Goal: Transaction & Acquisition: Subscribe to service/newsletter

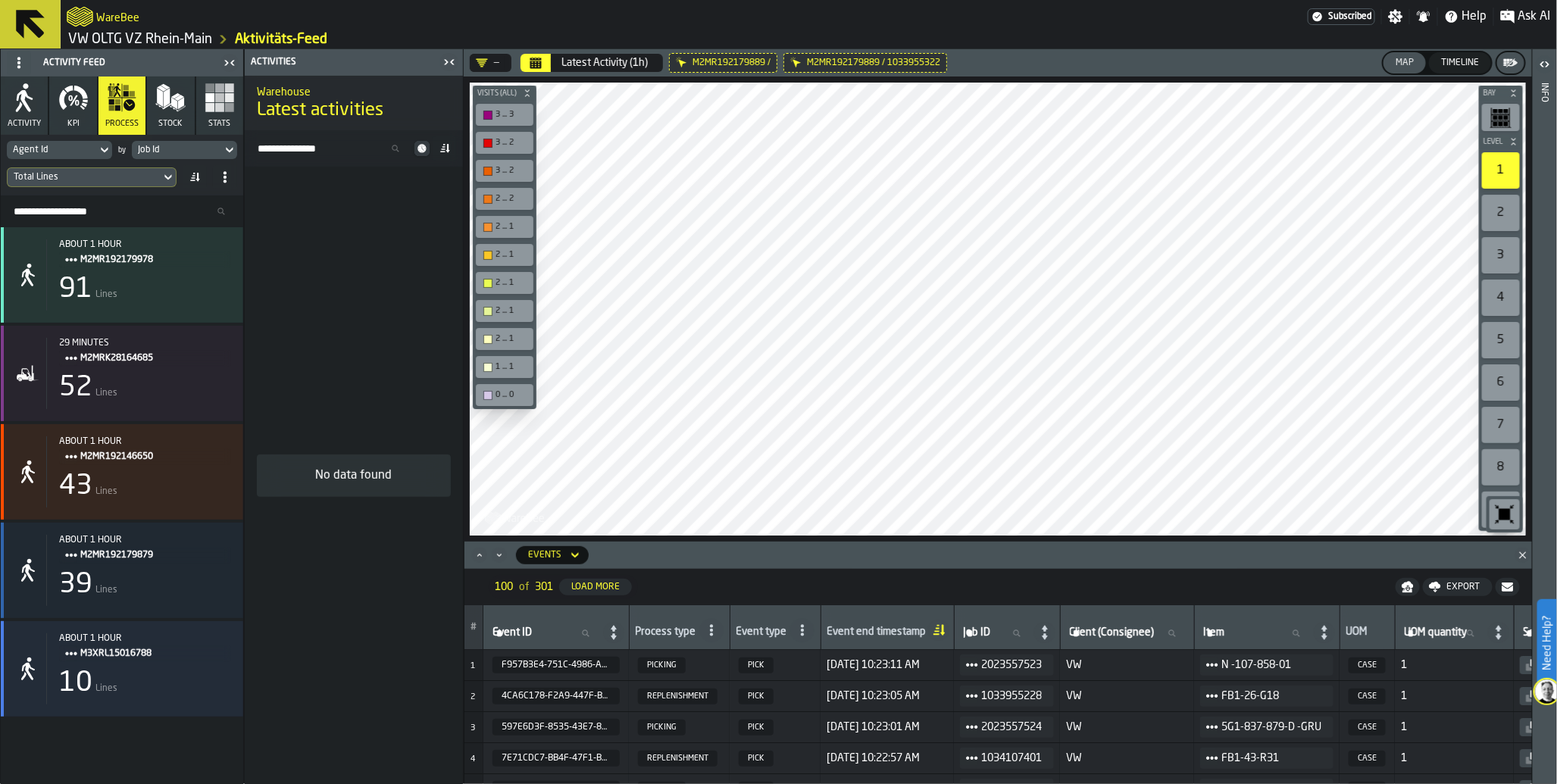
click at [1362, 14] on span "Subscribed" at bounding box center [1350, 16] width 43 height 10
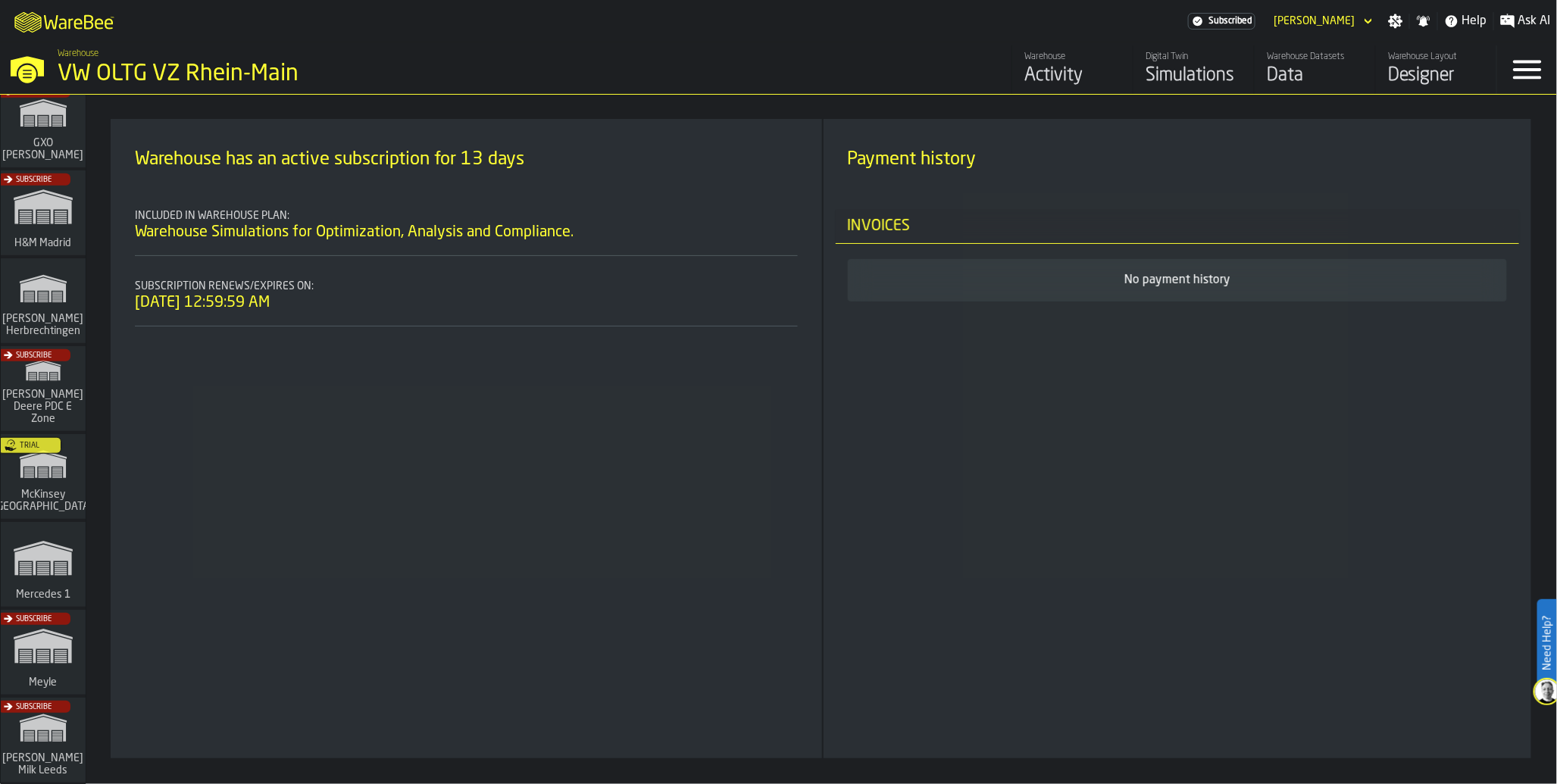
scroll to position [449, 0]
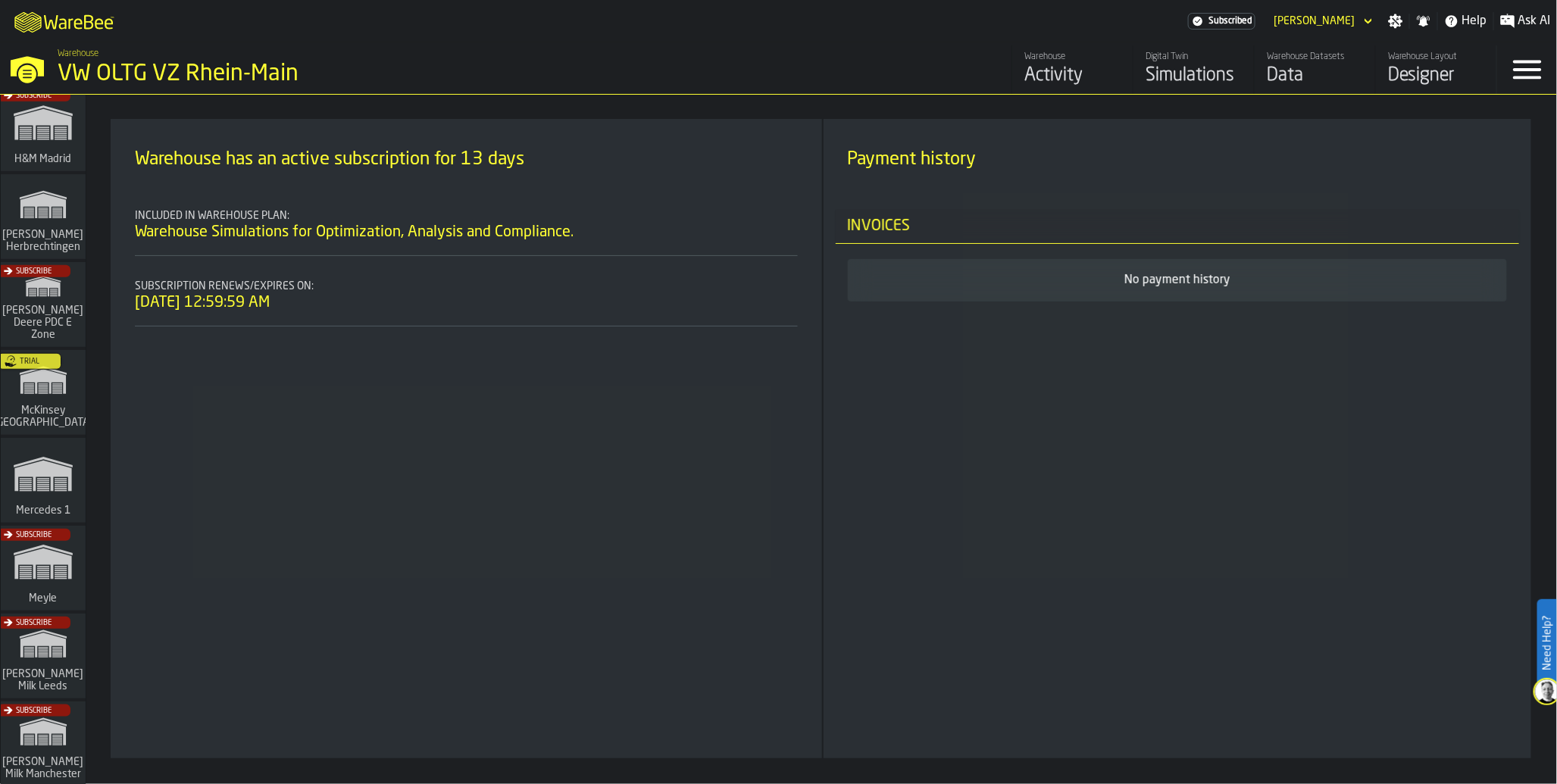
click at [41, 647] on div "Subscribe" at bounding box center [40, 660] width 85 height 88
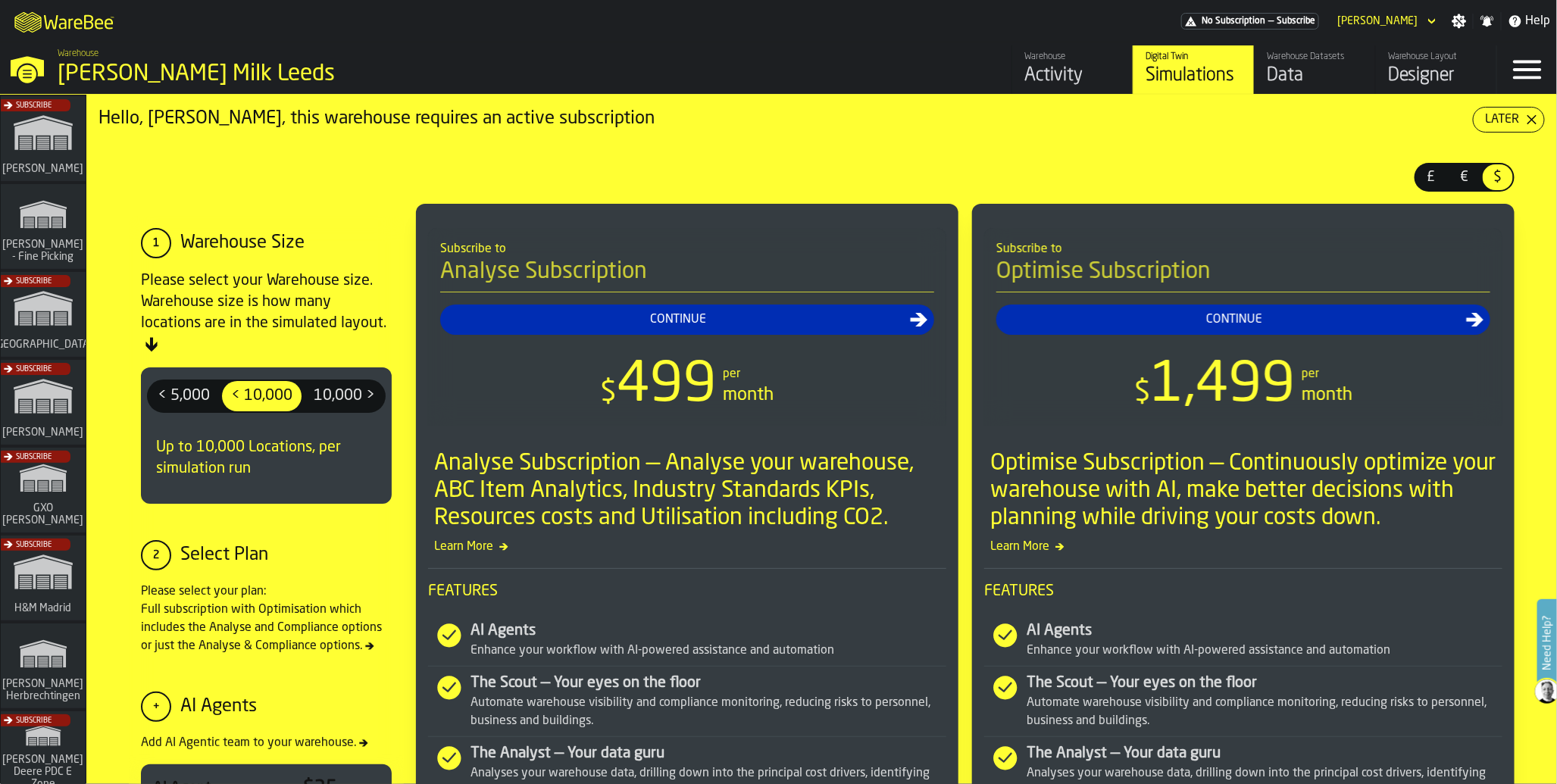
click at [1098, 86] on div "Activity" at bounding box center [1072, 75] width 96 height 25
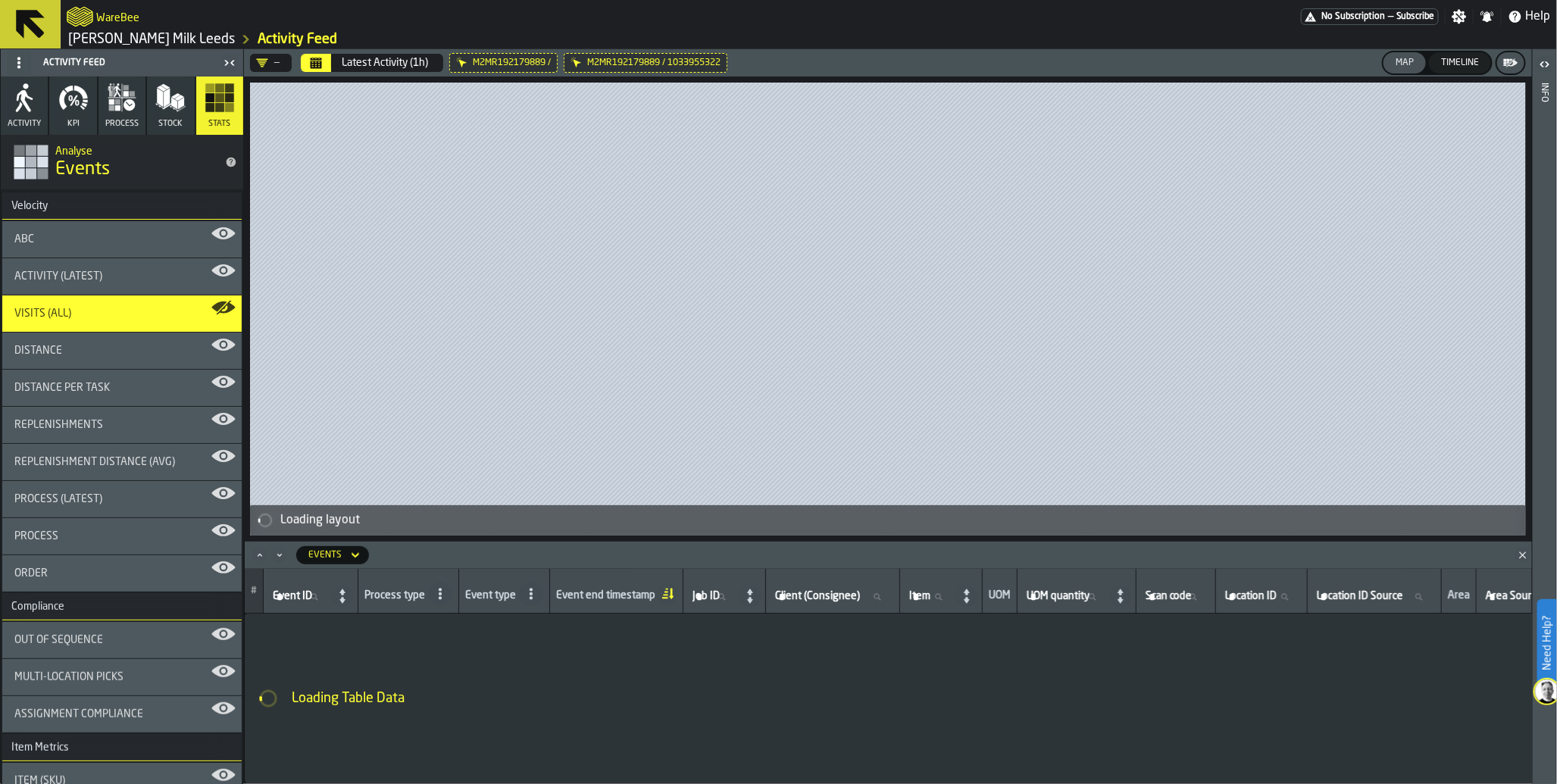
click at [1336, 18] on span "No Subscription" at bounding box center [1354, 16] width 64 height 10
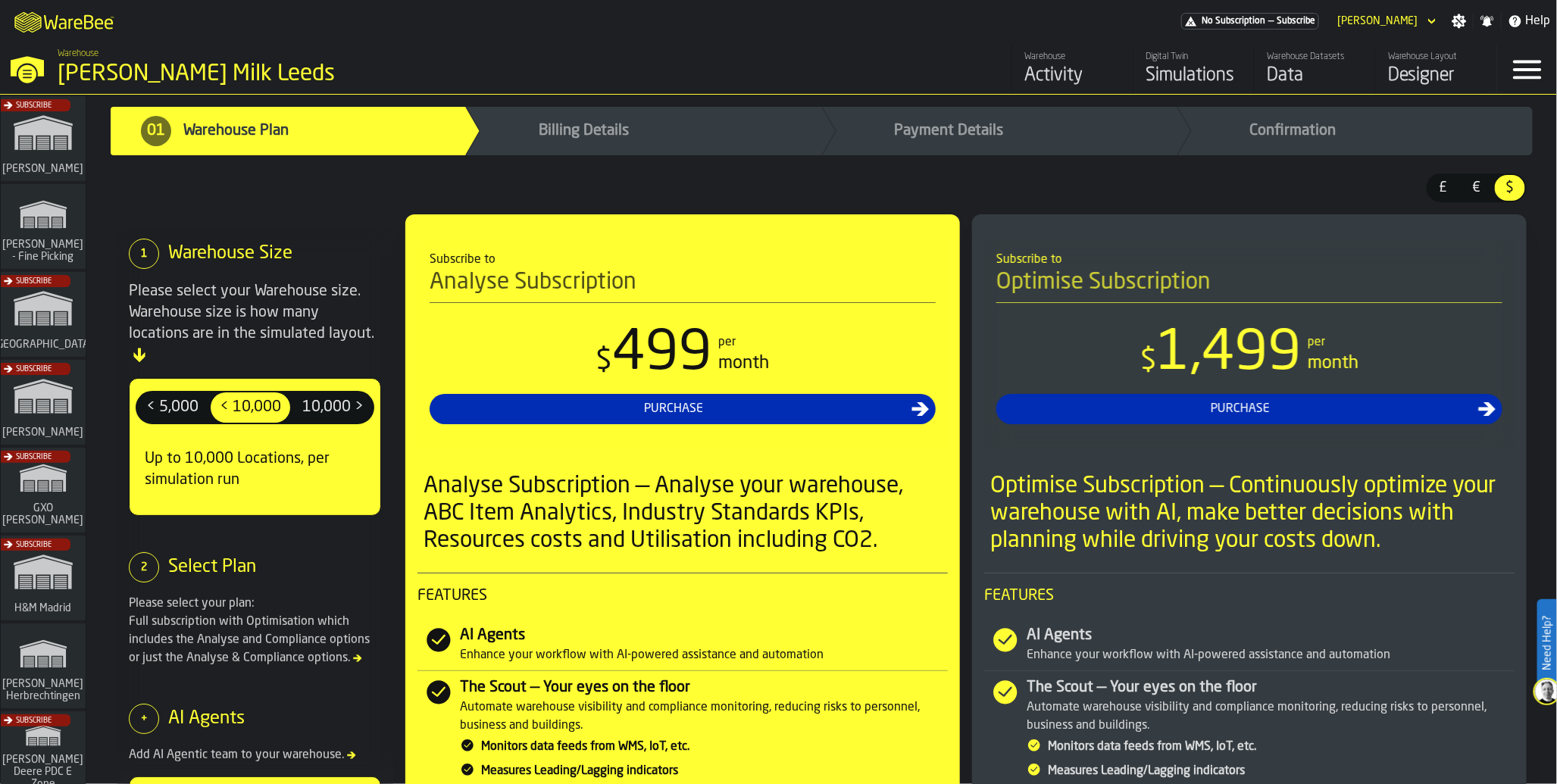
scroll to position [509, 0]
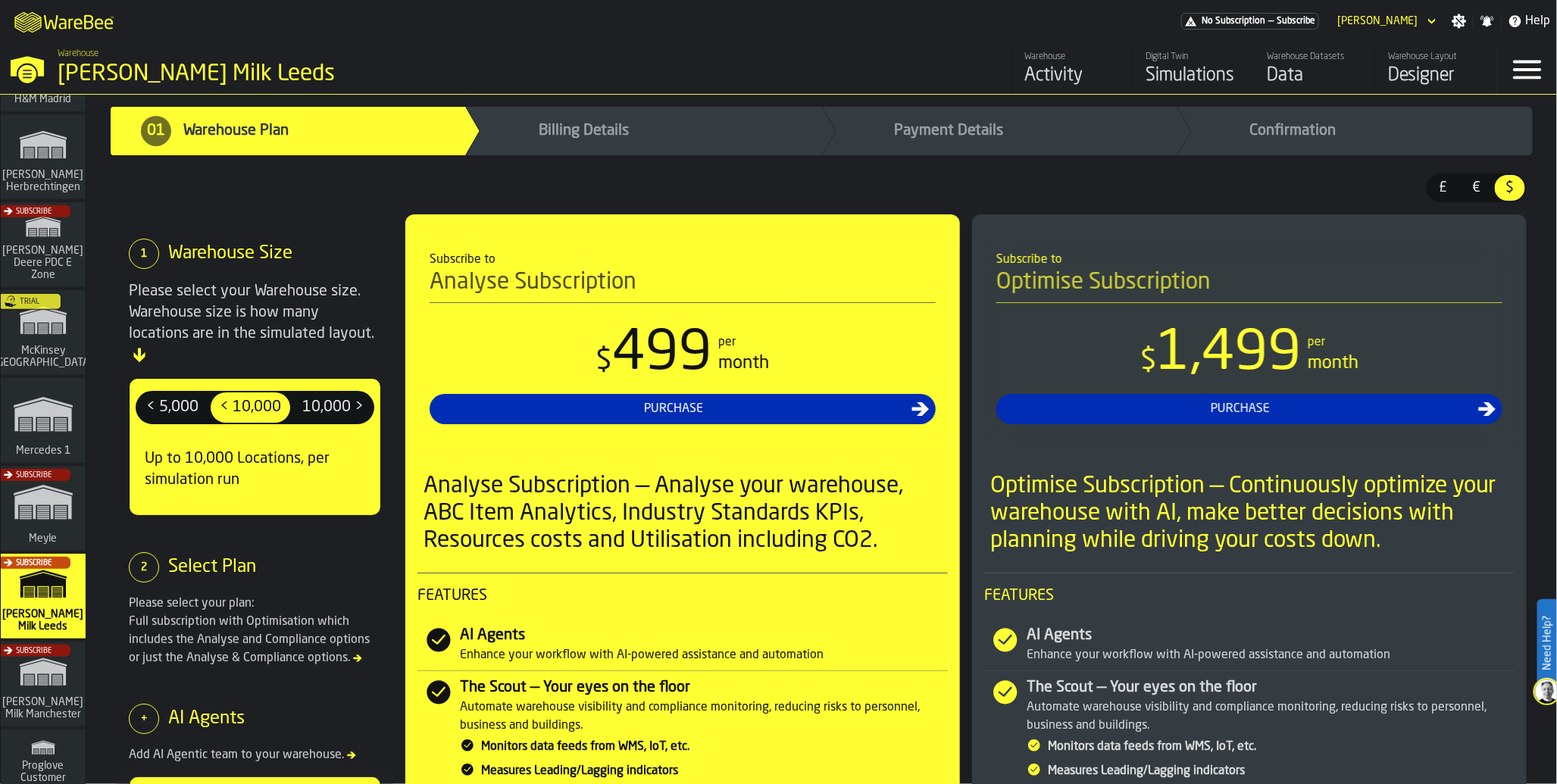
click at [41, 684] on div "Subscribe" at bounding box center [40, 688] width 85 height 88
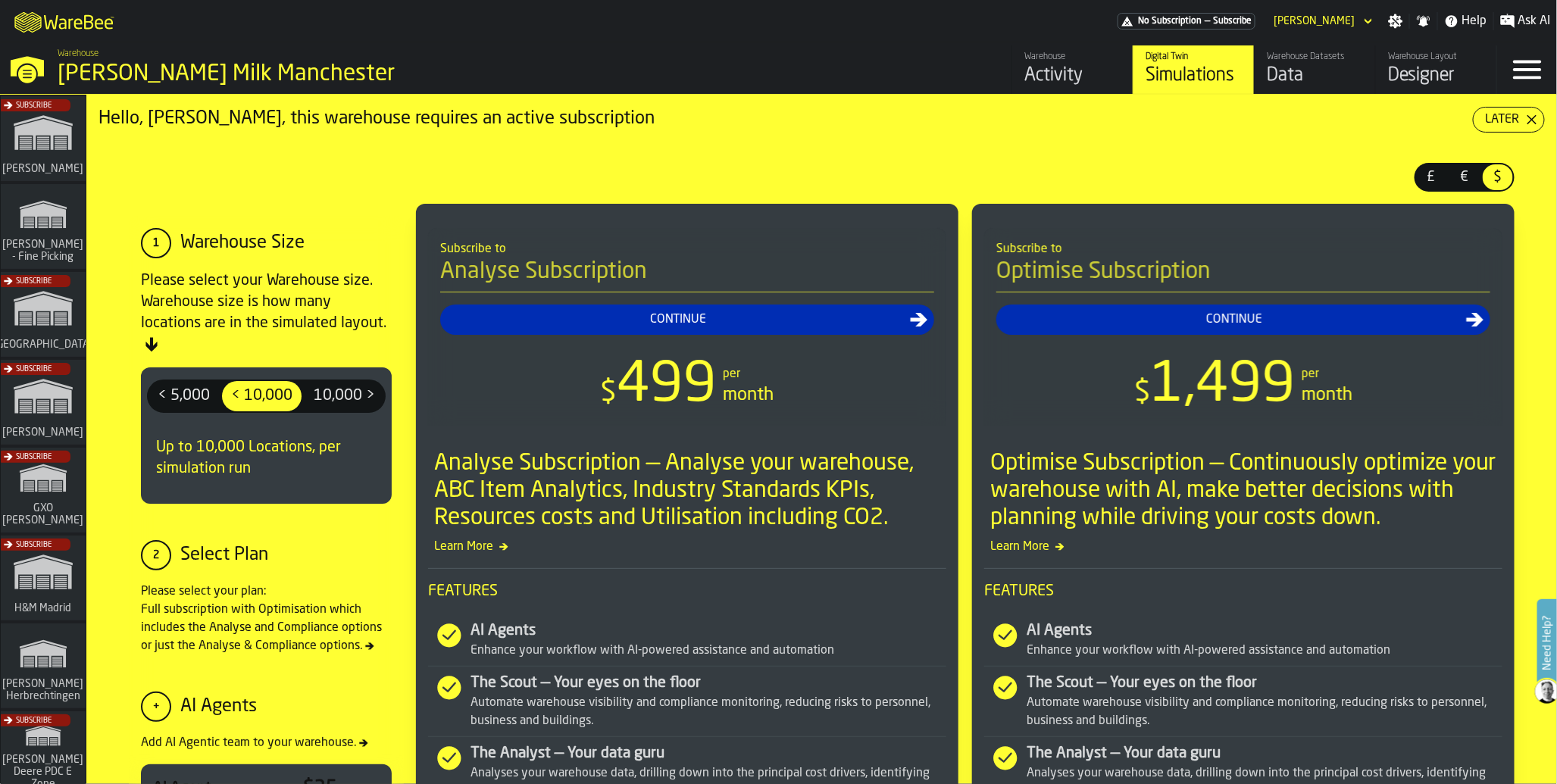
click at [1044, 69] on div "Activity" at bounding box center [1072, 75] width 96 height 25
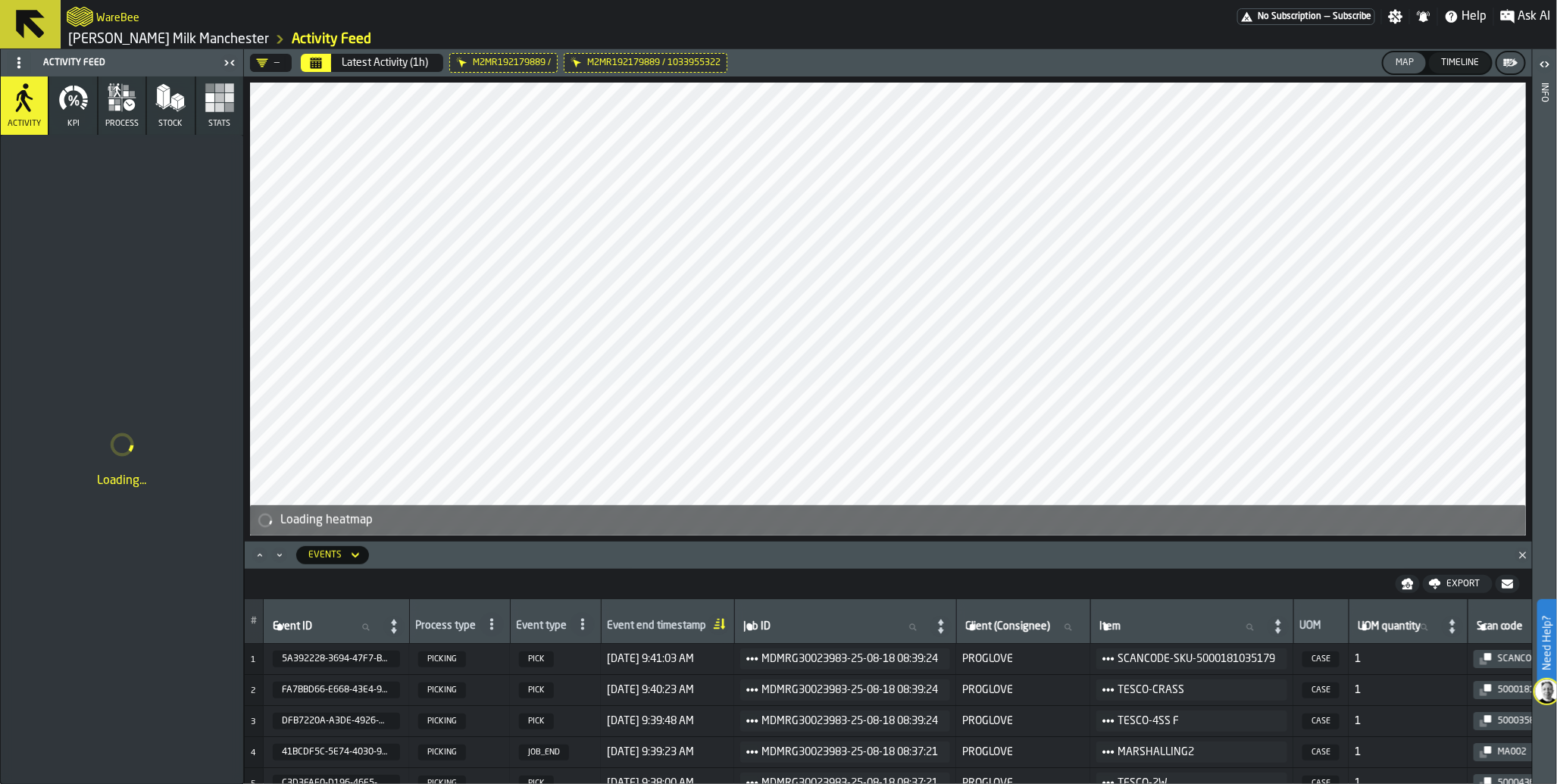
click at [0, 0] on icon at bounding box center [0, 0] width 0 height 0
click at [1466, 66] on div "Timeline" at bounding box center [1460, 62] width 50 height 10
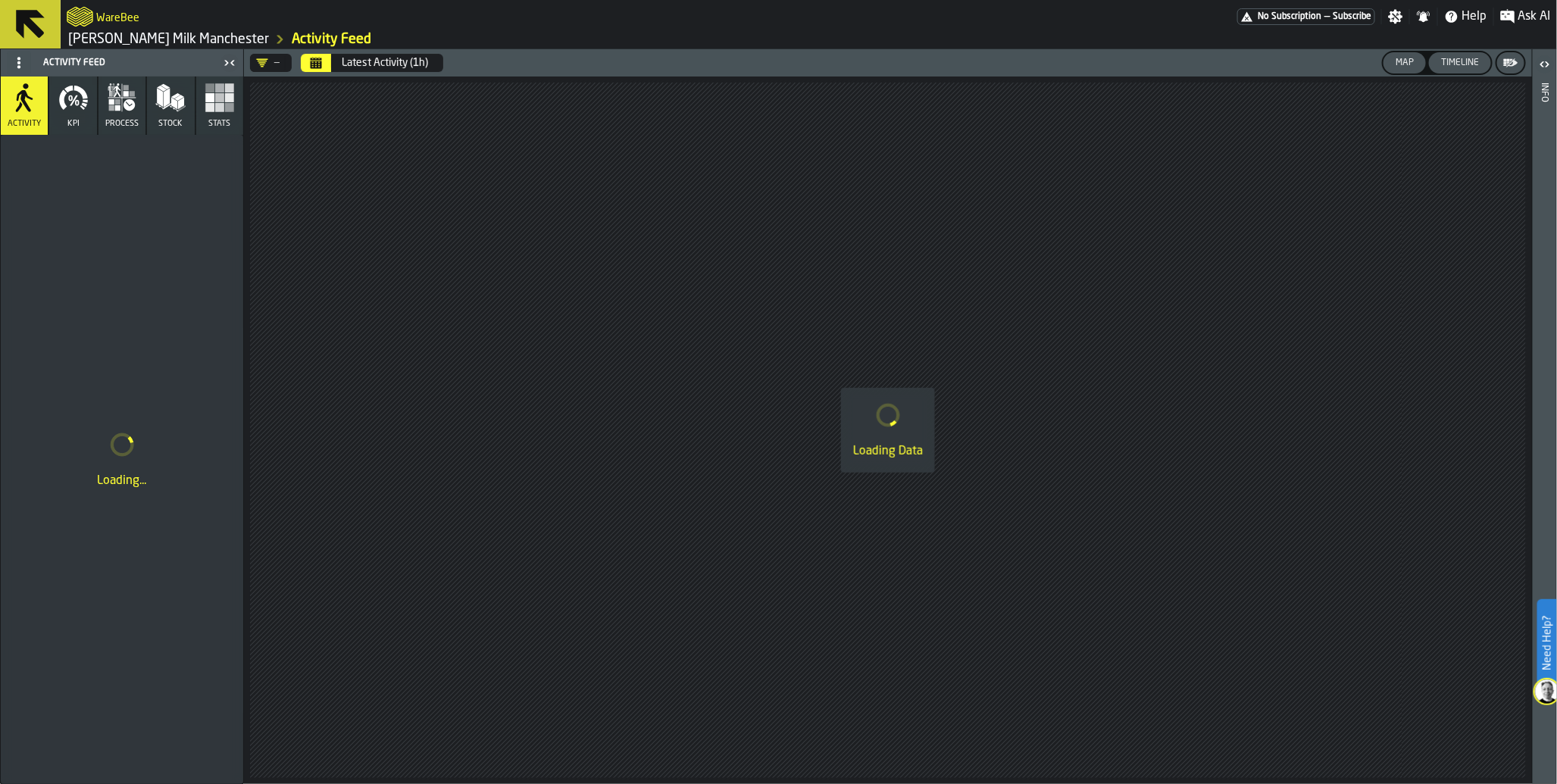
click at [1396, 71] on button "Map" at bounding box center [1404, 63] width 42 height 21
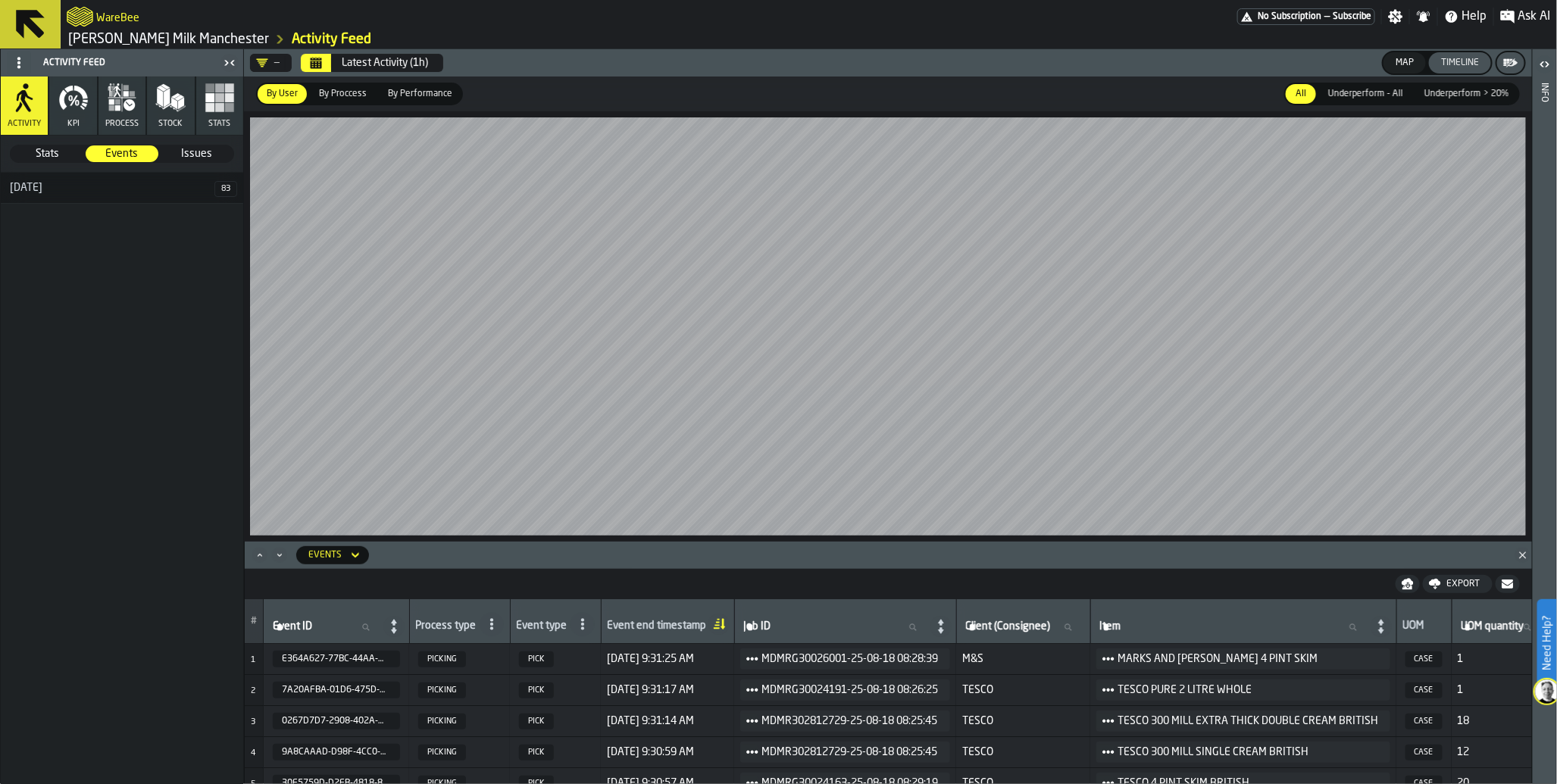
click at [388, 61] on div "Latest Activity (1h)" at bounding box center [385, 63] width 87 height 12
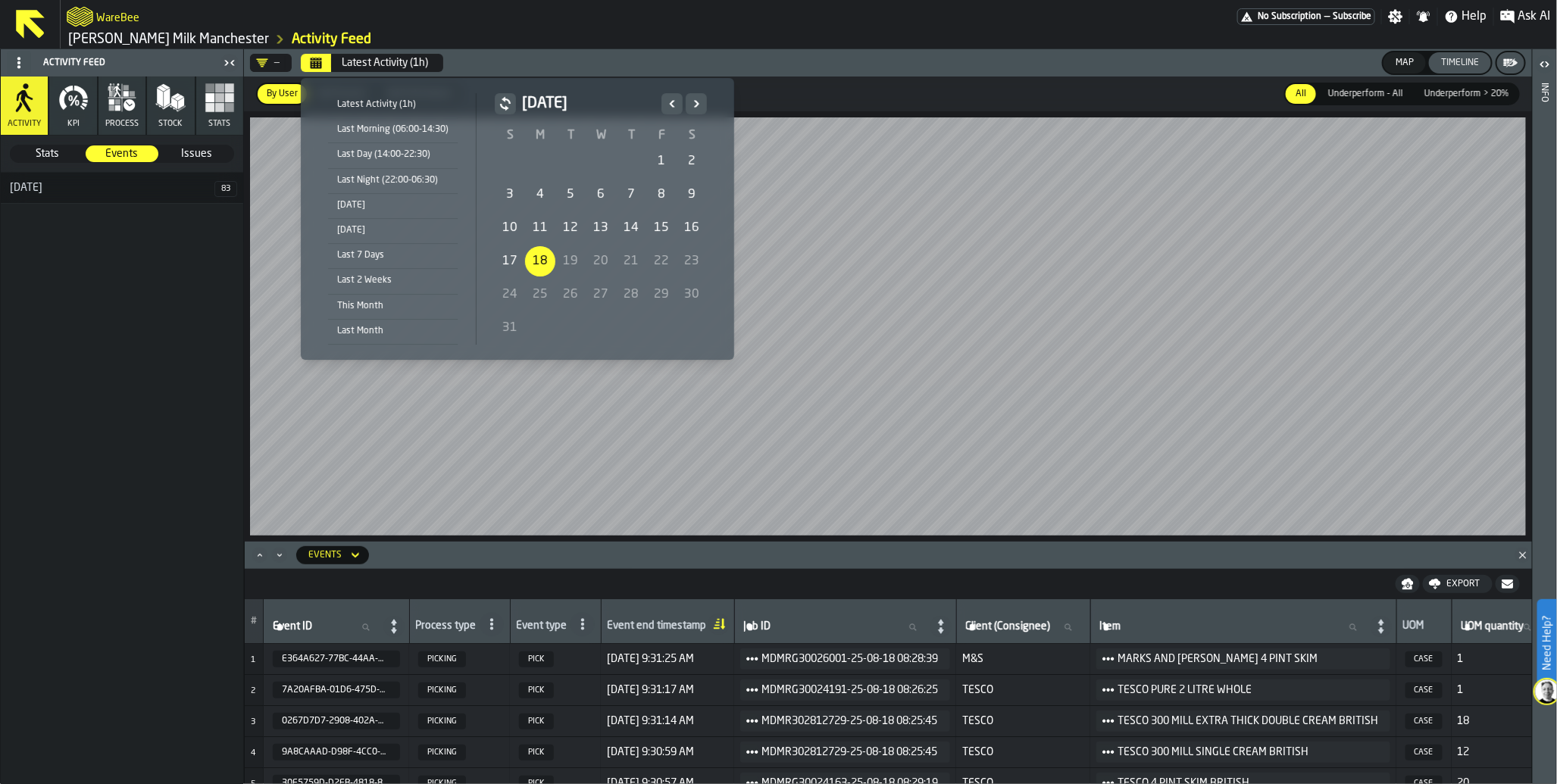
click at [414, 250] on div "Last 7 Days" at bounding box center [393, 255] width 130 height 17
